Goal: Transaction & Acquisition: Purchase product/service

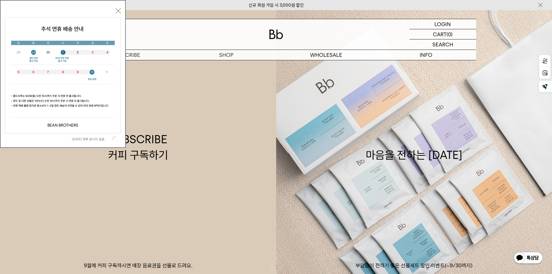
click at [119, 11] on button "닫기" at bounding box center [118, 10] width 5 height 5
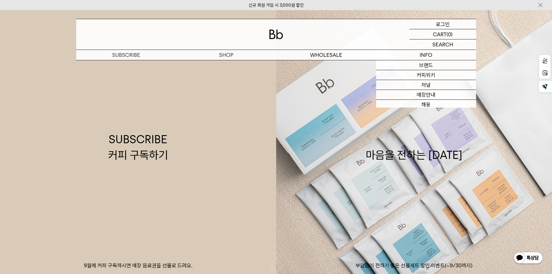
click at [450, 21] on div "LOGIN 로그인" at bounding box center [442, 24] width 67 height 10
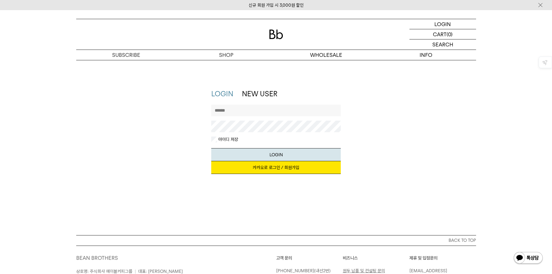
click at [300, 173] on link "카카오로 로그인 / 회원가입" at bounding box center [275, 167] width 129 height 13
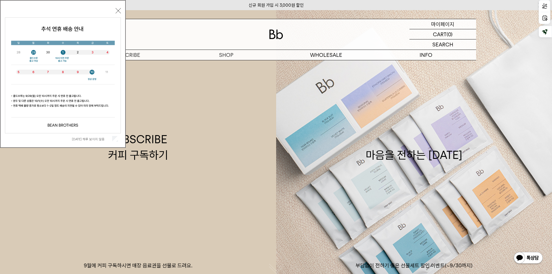
click at [458, 22] on div "MYPAGE 마이페이지" at bounding box center [442, 24] width 67 height 10
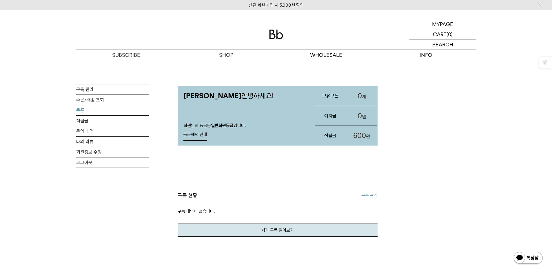
click at [106, 112] on link "쿠폰" at bounding box center [112, 110] width 72 height 10
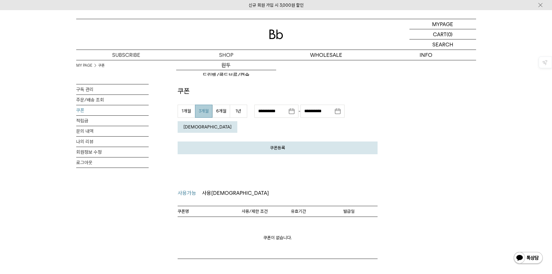
click at [278, 34] on img at bounding box center [276, 35] width 14 height 10
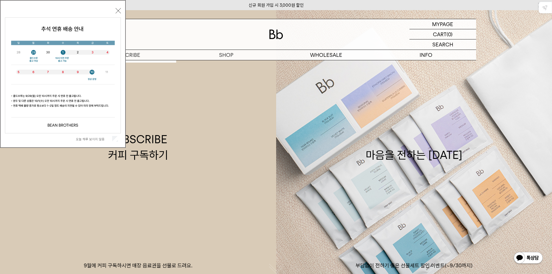
click at [116, 12] on button "닫기" at bounding box center [118, 10] width 5 height 5
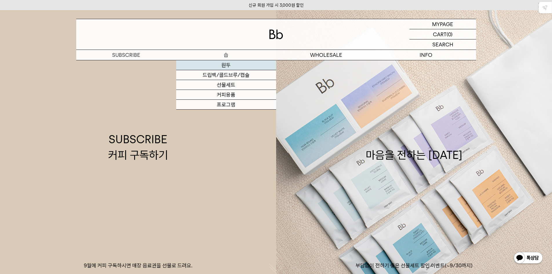
click at [235, 66] on link "원두" at bounding box center [226, 65] width 100 height 10
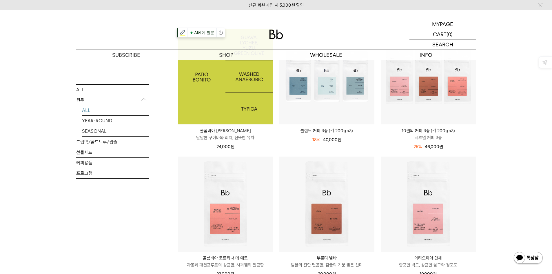
scroll to position [29, 0]
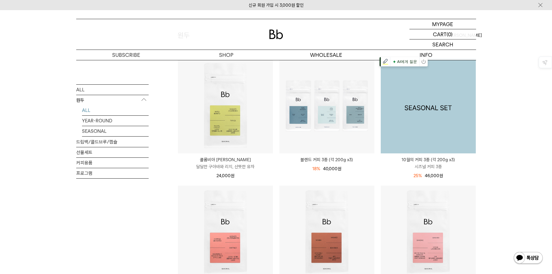
click at [467, 103] on img at bounding box center [428, 105] width 95 height 95
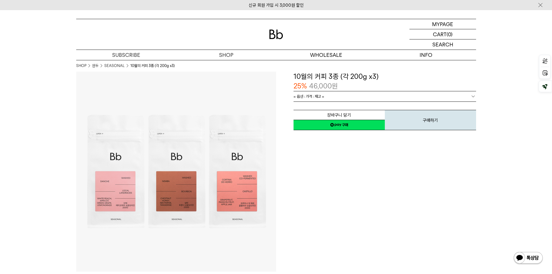
click at [382, 95] on link "= 옵션 : 가격 : 재고 =" at bounding box center [384, 96] width 182 height 10
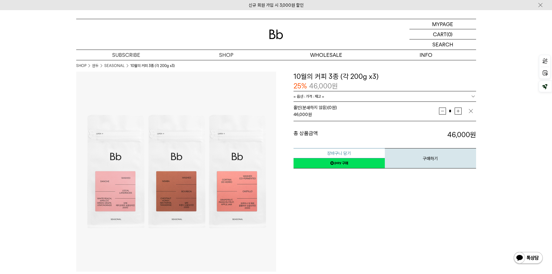
click at [348, 155] on button "장바구니 담기" at bounding box center [338, 153] width 91 height 10
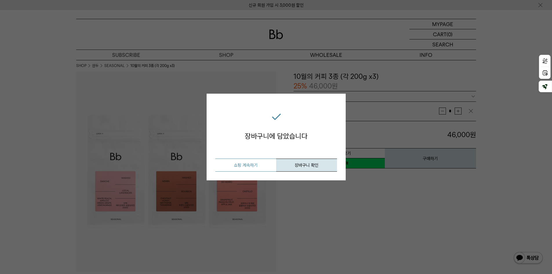
click at [256, 166] on button "쇼핑 계속하기" at bounding box center [245, 164] width 61 height 13
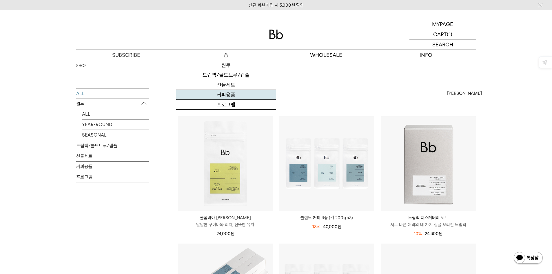
click at [228, 96] on link "커피용품" at bounding box center [226, 95] width 100 height 10
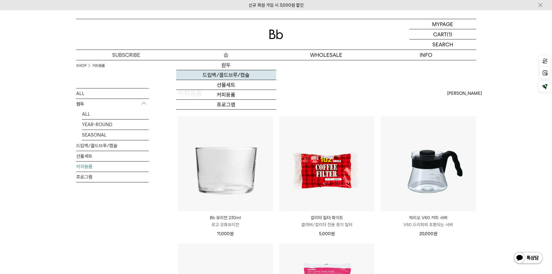
click at [242, 74] on link "드립백/콜드브루/캡슐" at bounding box center [226, 75] width 100 height 10
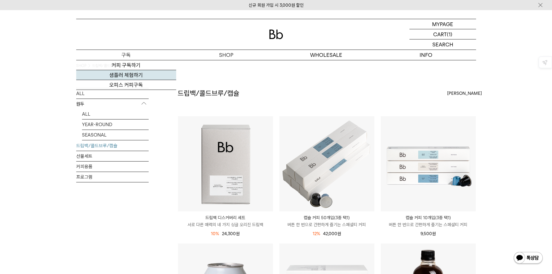
click at [143, 74] on link "샘플러 체험하기" at bounding box center [126, 75] width 100 height 10
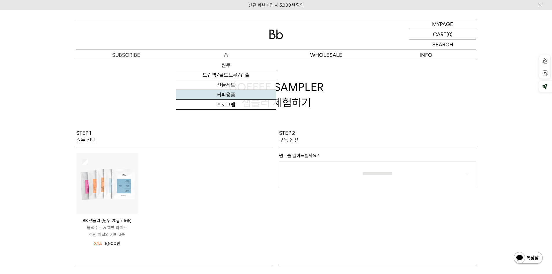
click at [238, 96] on link "커피용품" at bounding box center [226, 95] width 100 height 10
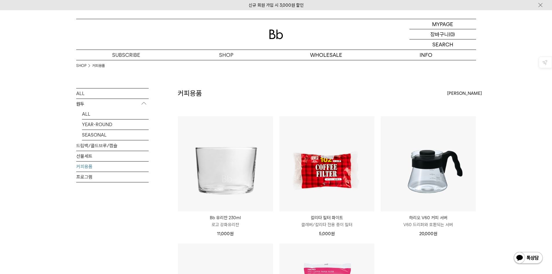
click at [446, 36] on p "장바구니" at bounding box center [439, 34] width 19 height 10
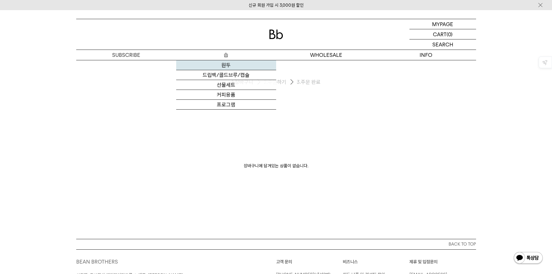
click at [229, 66] on link "원두" at bounding box center [226, 65] width 100 height 10
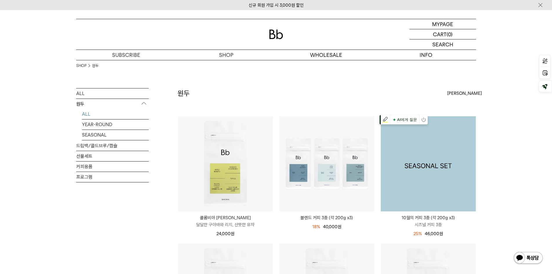
click at [449, 184] on img at bounding box center [428, 163] width 95 height 95
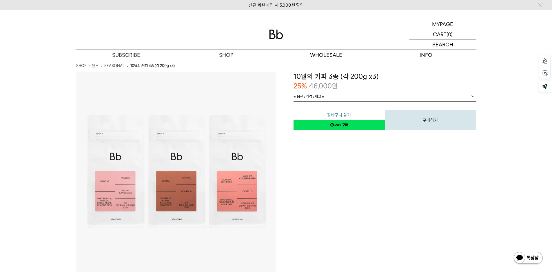
click at [350, 112] on button "장바구니 담기" at bounding box center [338, 115] width 91 height 10
click at [337, 90] on span "원" at bounding box center [335, 86] width 6 height 8
click at [337, 94] on link "= 옵션 : 가격 : 재고 =" at bounding box center [384, 96] width 182 height 10
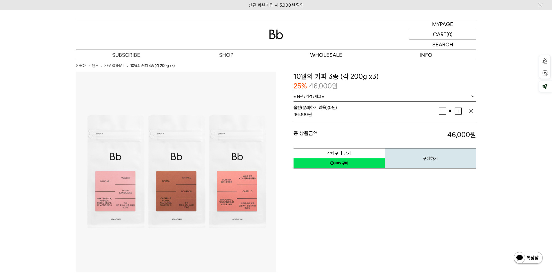
click at [423, 132] on dd "46,000 원" at bounding box center [430, 135] width 91 height 10
click at [341, 150] on button "장바구니 담기" at bounding box center [338, 153] width 91 height 10
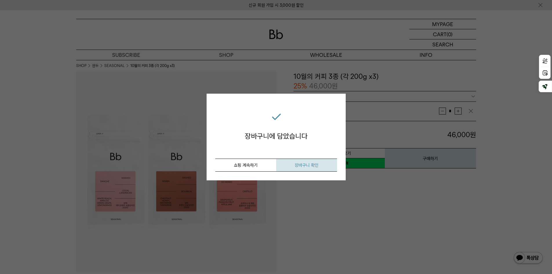
click at [311, 165] on span "장바구니 확인" at bounding box center [307, 164] width 24 height 5
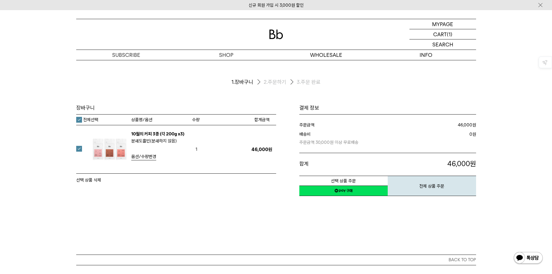
click at [233, 197] on div "장바구니 1. 장바구니 2. 주문하기 3. 주문 완료 [GEOGRAPHIC_DATA]" at bounding box center [276, 157] width 552 height 194
click at [459, 187] on button "전체 상품 주문" at bounding box center [432, 186] width 88 height 20
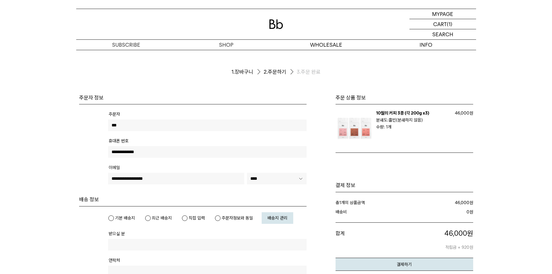
type input "***"
type input "**********"
type input "*****"
type input "**********"
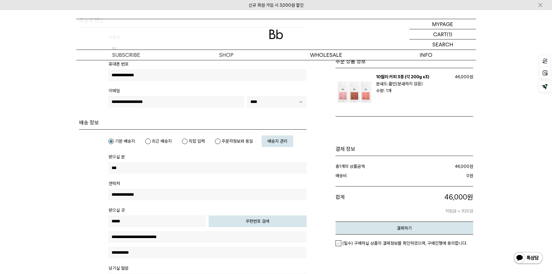
scroll to position [145, 0]
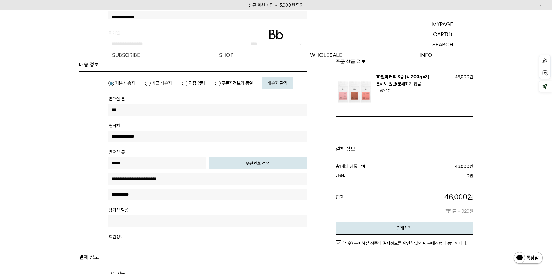
click at [221, 165] on button "우편번호 검색" at bounding box center [258, 163] width 98 height 12
type input "*****"
type input "**********"
click at [196, 192] on input "text" at bounding box center [207, 195] width 198 height 12
type input "*********"
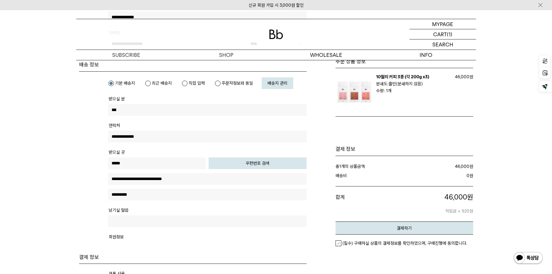
click at [197, 219] on input "text" at bounding box center [207, 221] width 198 height 12
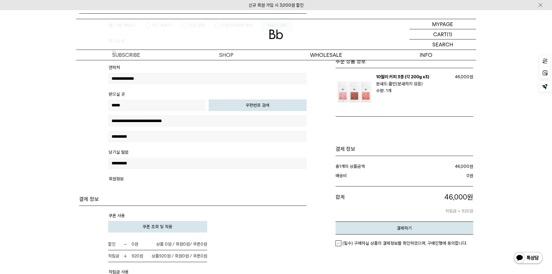
type input "*********"
click at [191, 188] on tr "회원정보 나의 배송지에 추가합니다." at bounding box center [207, 182] width 198 height 15
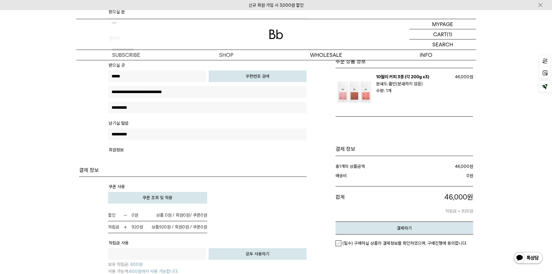
scroll to position [319, 0]
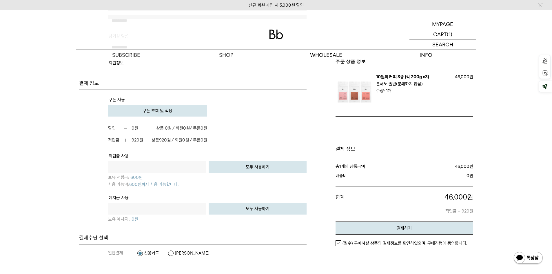
click at [240, 124] on td "할인 0 원 0원 / 쿠폰 0" at bounding box center [207, 134] width 198 height 24
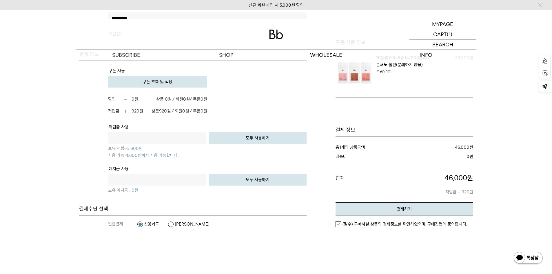
click at [184, 224] on label "카카오페이" at bounding box center [189, 224] width 42 height 6
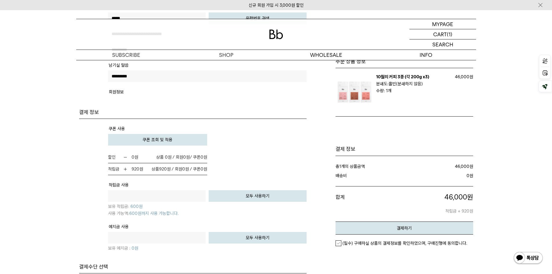
click at [341, 245] on label "(필수) 구매하실 상품의 결제정보를 확인하였으며, 구매진행에 동의합니다." at bounding box center [400, 243] width 131 height 6
click at [372, 228] on button "결제하기" at bounding box center [404, 227] width 138 height 13
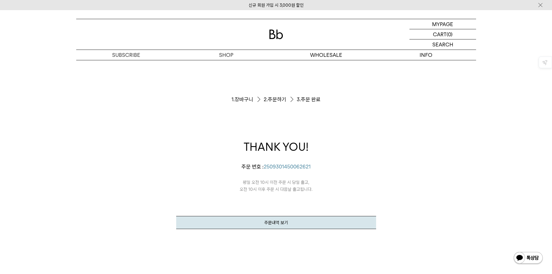
click at [471, 212] on div "주문서작성 / 결제 1. 장바구니 2. 주문하기 3. 주문 완료 THANK YOU! 김민수님의 주문이 정상적으로 접수되었습니다. 주문 번호 :…" at bounding box center [276, 173] width 400 height 227
click at [415, 154] on div "주문서작성 / 결제 1. 장바구니 2. 주문하기 3. 주문 완료 THANK YOU! 김민수님의 주문이 정상적으로 접수되었습니다. 주문 번호 :…" at bounding box center [276, 173] width 400 height 227
